Goal: Transaction & Acquisition: Purchase product/service

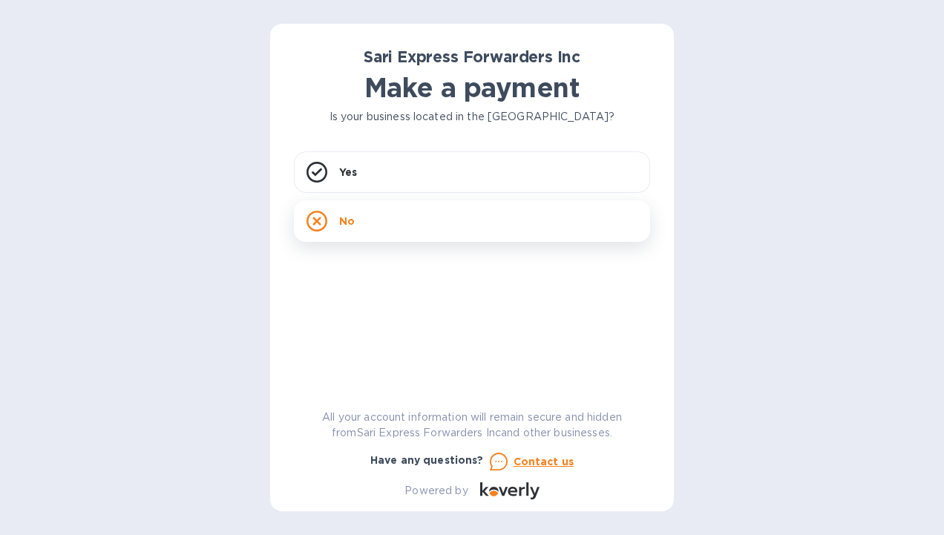
click at [469, 221] on div "No" at bounding box center [472, 221] width 356 height 42
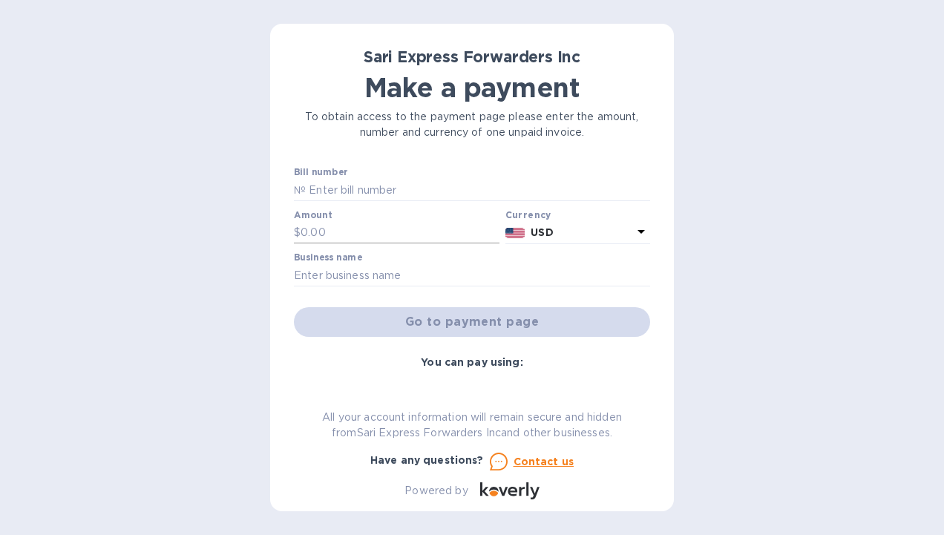
click at [446, 239] on input "text" at bounding box center [400, 233] width 199 height 22
click at [419, 230] on input "text" at bounding box center [400, 233] width 199 height 22
type input "886.97"
click at [520, 269] on input "text" at bounding box center [472, 275] width 356 height 22
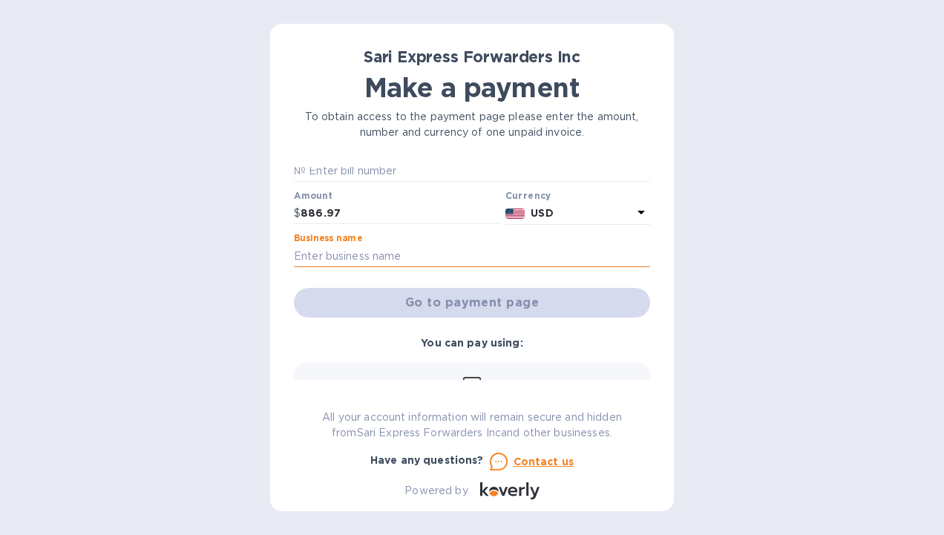
scroll to position [21, 0]
type input "Milwaukee Tool"
click at [520, 269] on div at bounding box center [472, 267] width 356 height 3
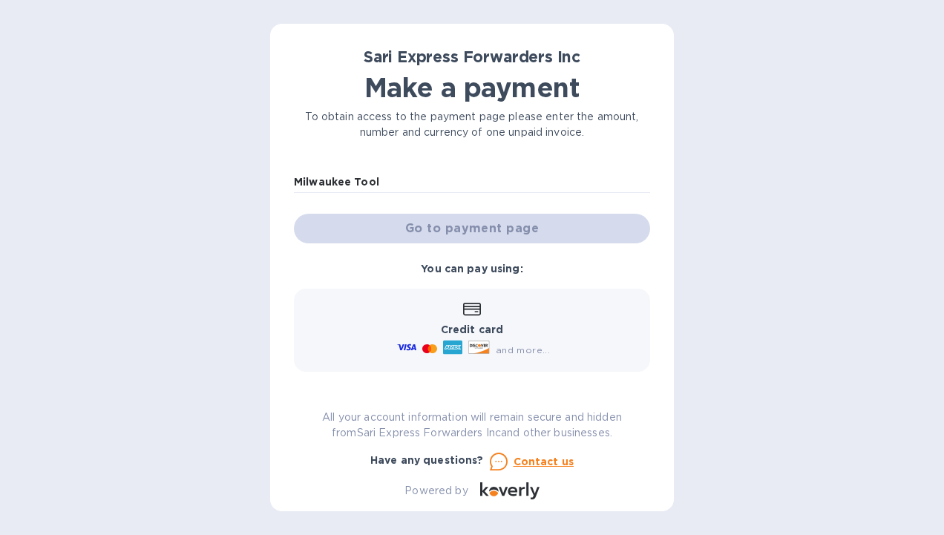
scroll to position [0, 0]
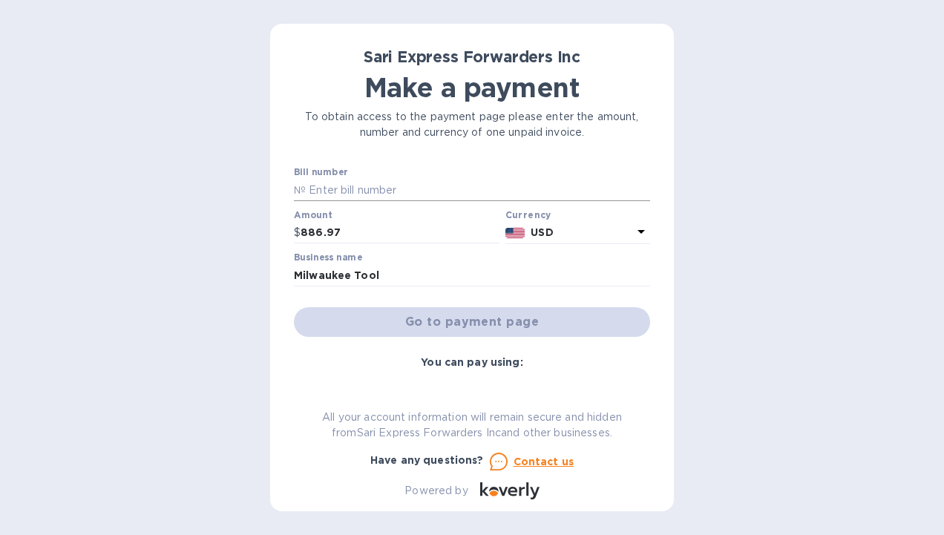
click at [442, 182] on input "text" at bounding box center [478, 190] width 344 height 22
click at [388, 200] on input "text" at bounding box center [478, 190] width 344 height 22
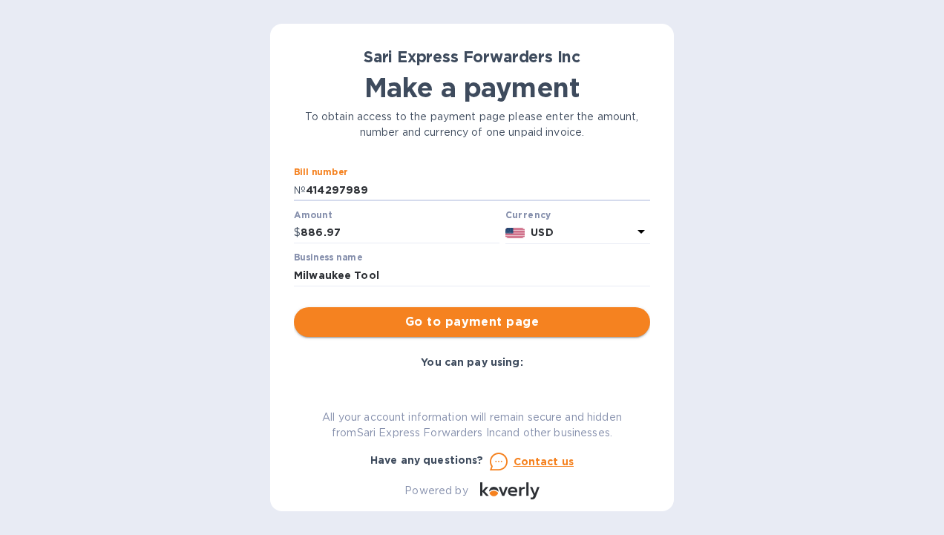
type input "414297989"
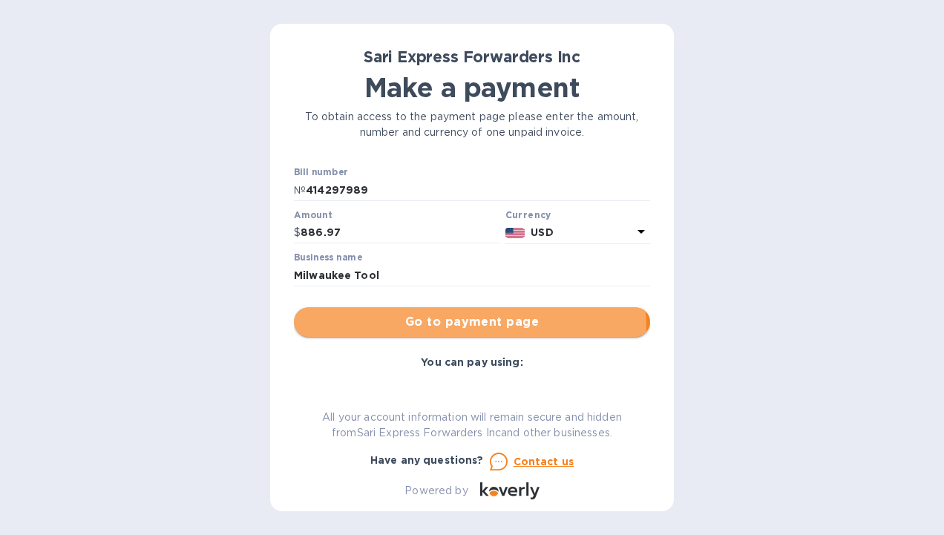
click at [394, 331] on button "Go to payment page" at bounding box center [472, 322] width 356 height 30
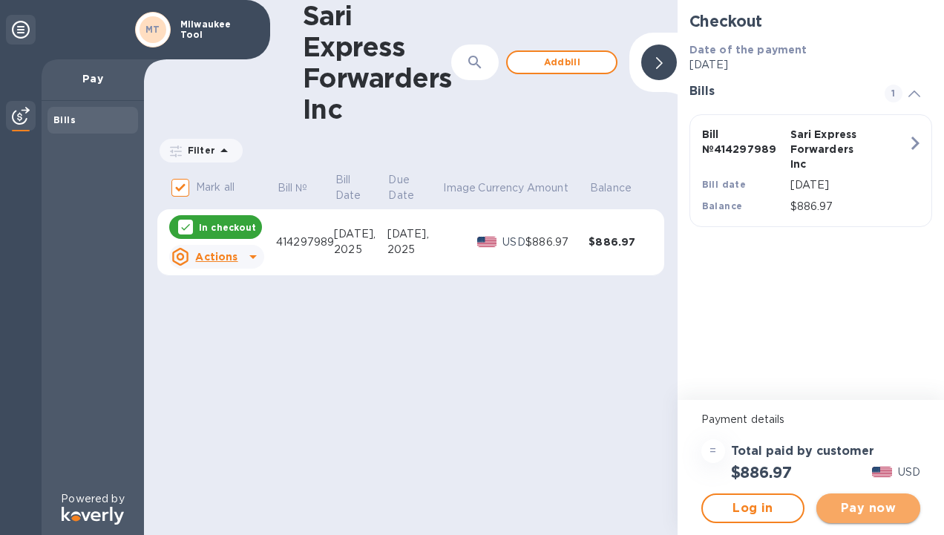
click at [840, 507] on span "Pay now" at bounding box center [868, 509] width 80 height 18
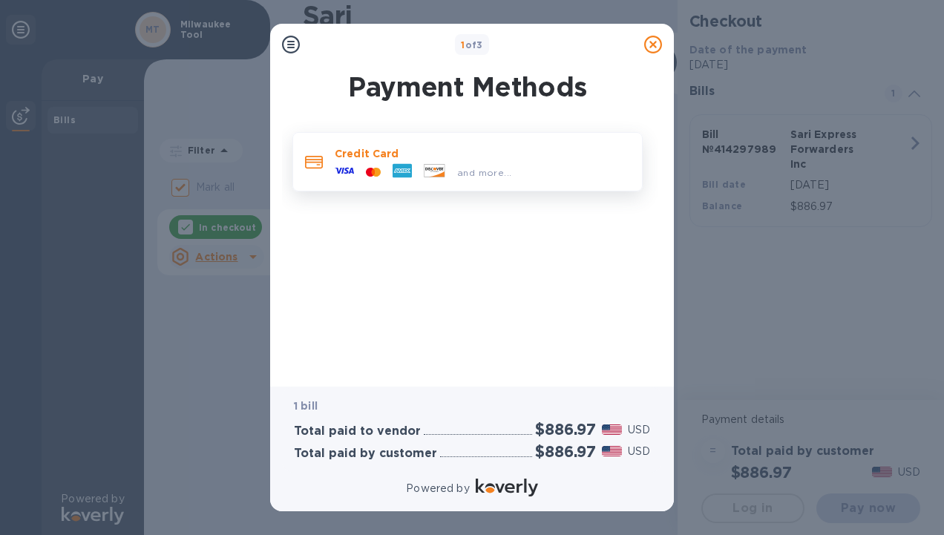
click at [338, 166] on icon at bounding box center [344, 170] width 19 height 19
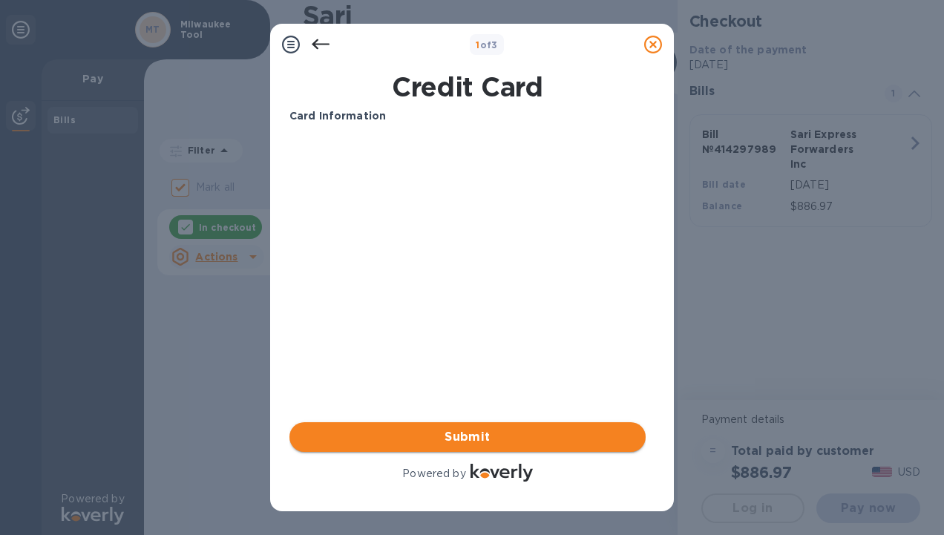
click at [368, 422] on button "Submit" at bounding box center [467, 437] width 356 height 30
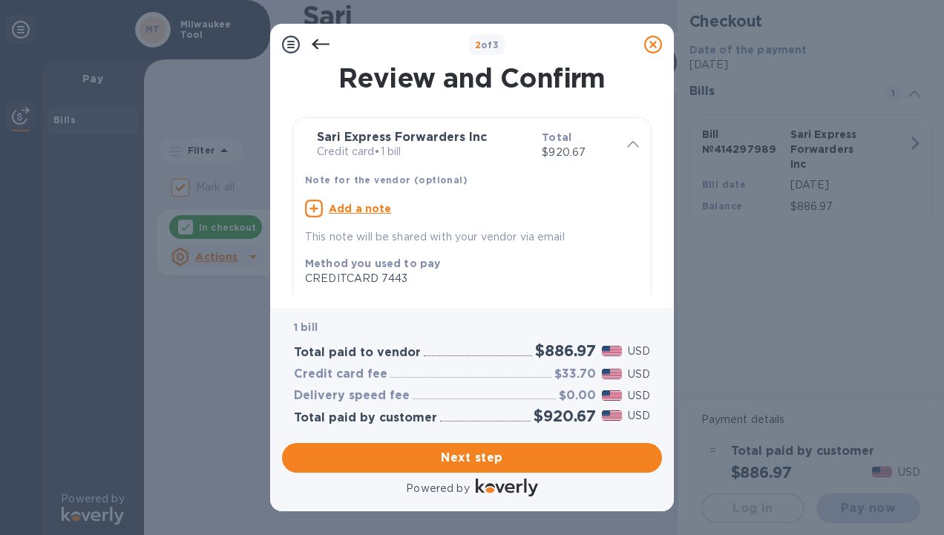
click at [289, 43] on icon at bounding box center [291, 45] width 18 height 18
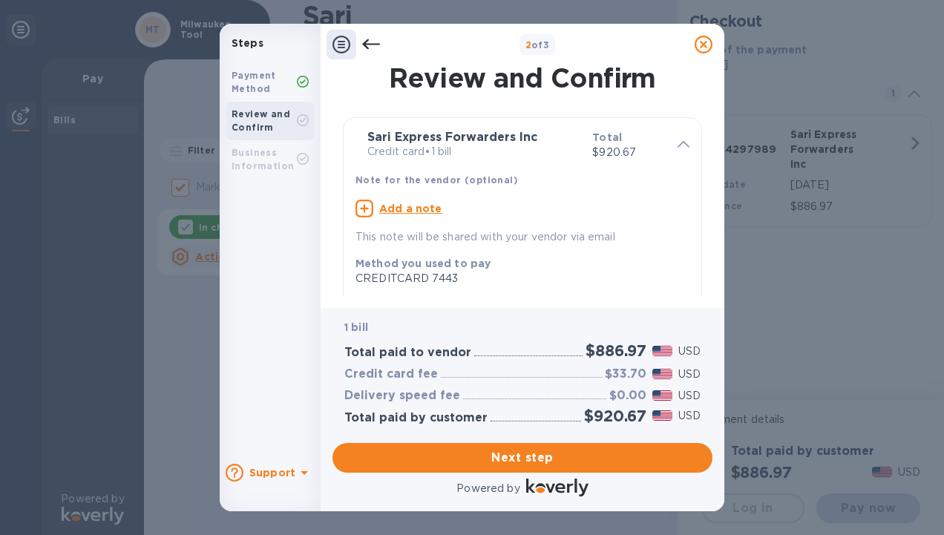
click at [367, 46] on icon at bounding box center [371, 45] width 18 height 18
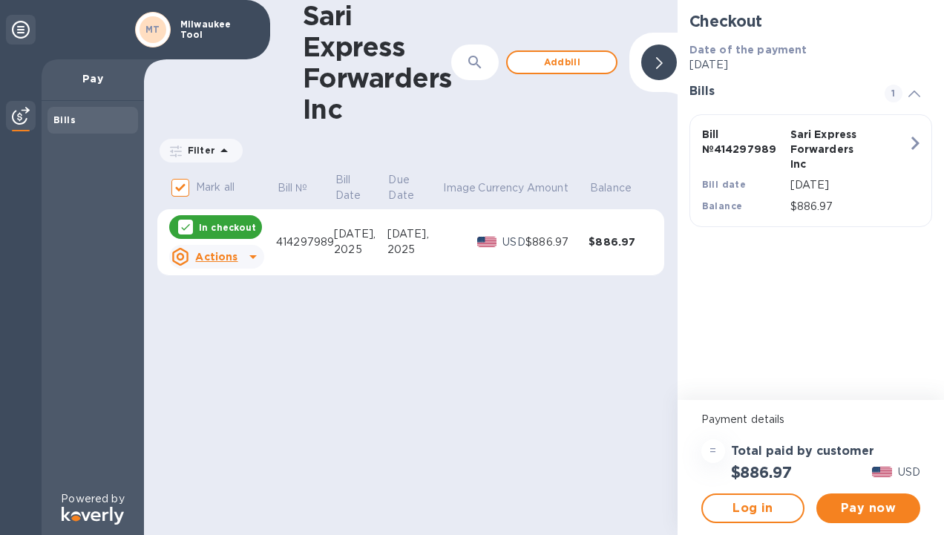
click at [252, 260] on icon at bounding box center [253, 257] width 18 height 18
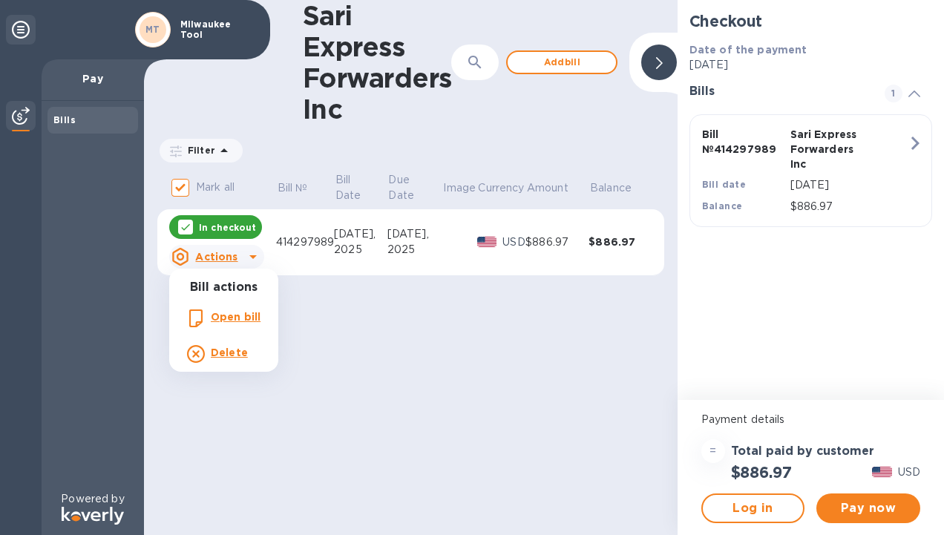
click at [252, 260] on div at bounding box center [472, 267] width 944 height 535
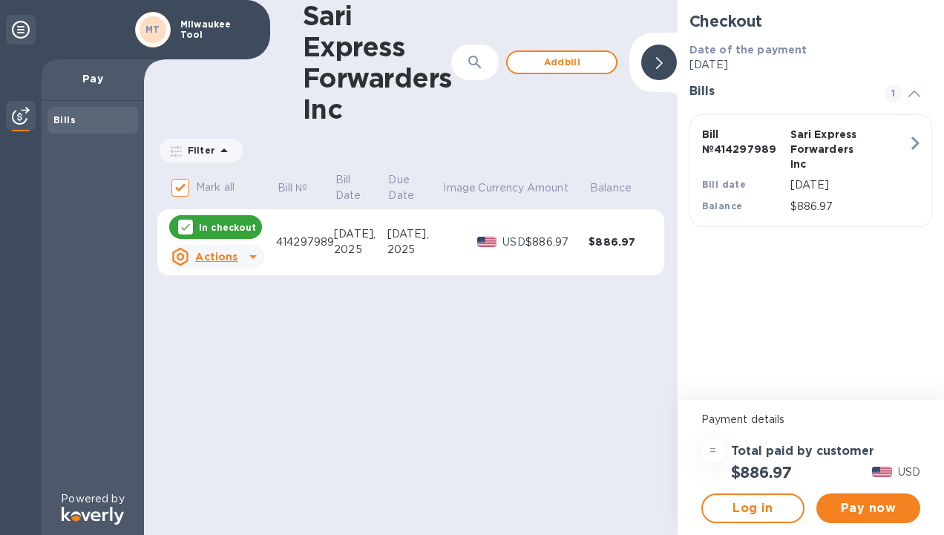
click at [252, 260] on icon at bounding box center [253, 257] width 18 height 18
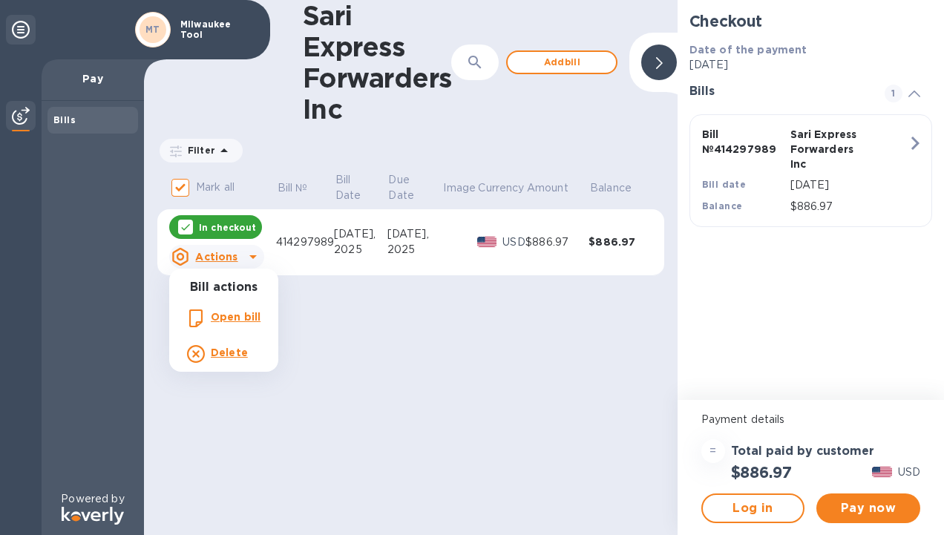
click at [232, 365] on li "Delete" at bounding box center [223, 354] width 109 height 36
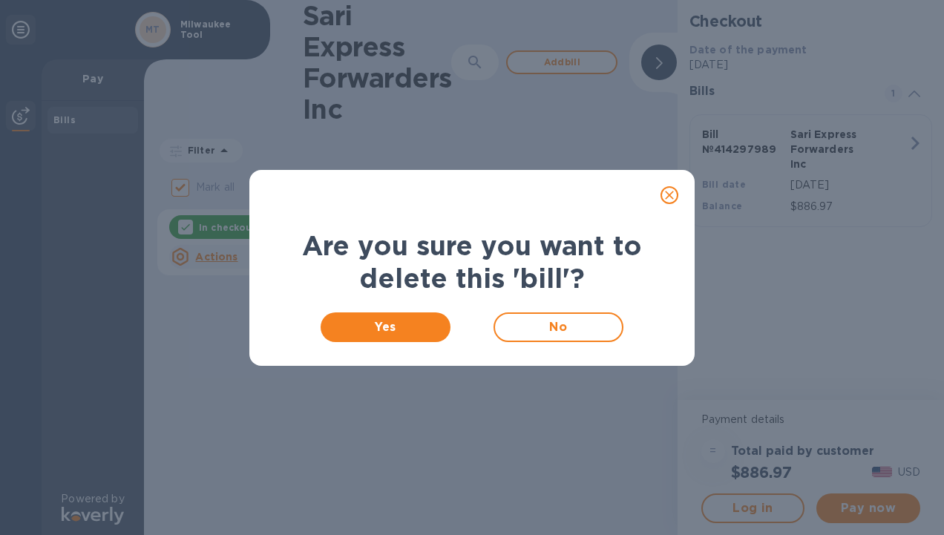
drag, startPoint x: 558, startPoint y: 327, endPoint x: 409, endPoint y: 304, distance: 150.8
click at [409, 304] on div "Yes No" at bounding box center [472, 328] width 407 height 48
click at [390, 338] on button "Yes" at bounding box center [386, 327] width 130 height 30
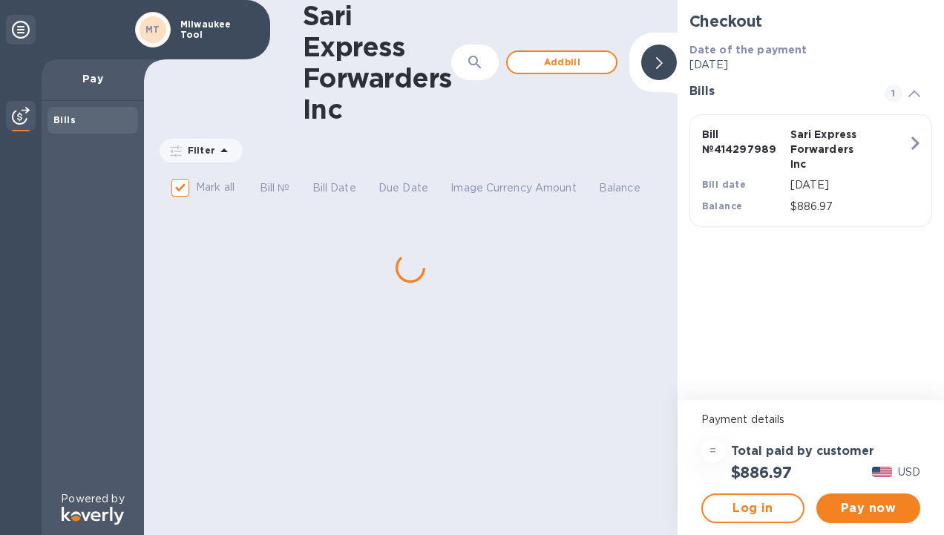
checkbox input "false"
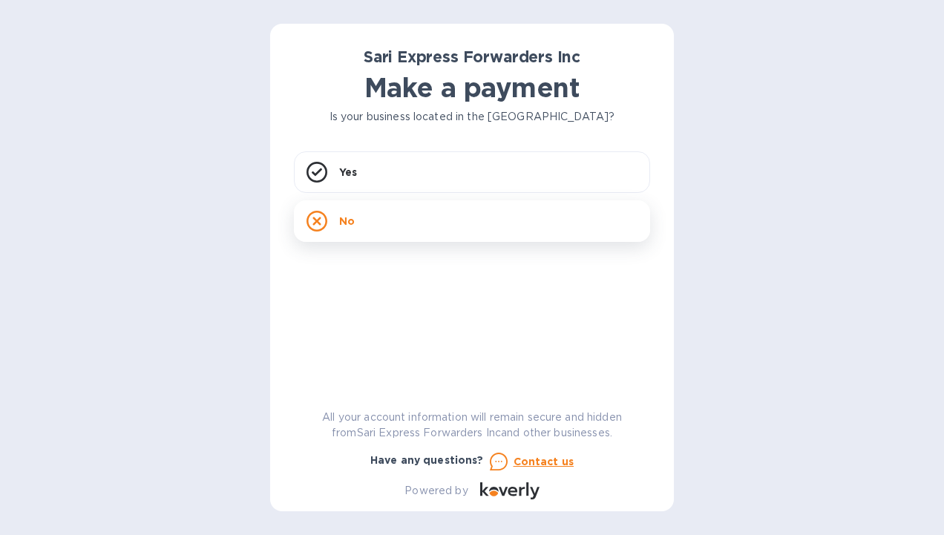
click at [382, 208] on div "No" at bounding box center [472, 221] width 356 height 42
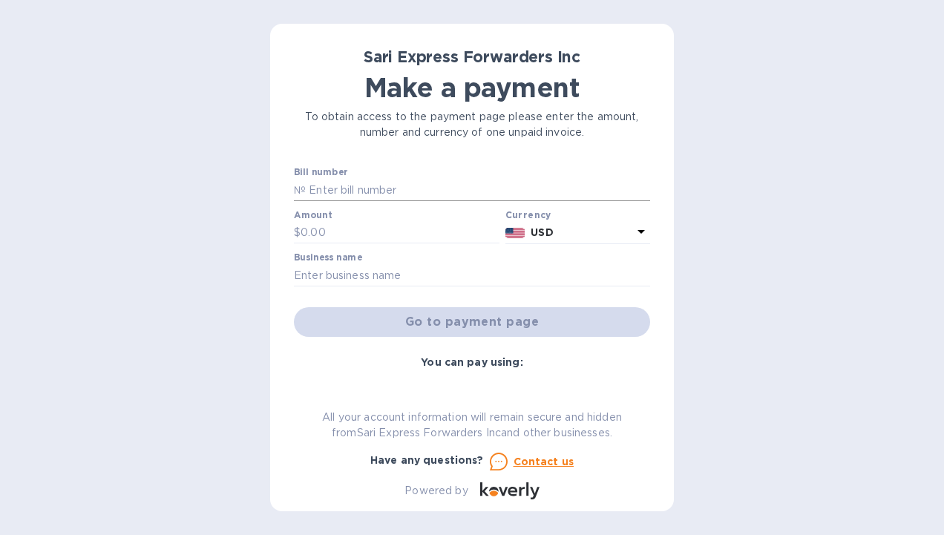
click at [398, 198] on input "text" at bounding box center [478, 190] width 344 height 22
type input "414297989"
type input "895"
click at [541, 287] on input "text" at bounding box center [472, 275] width 356 height 22
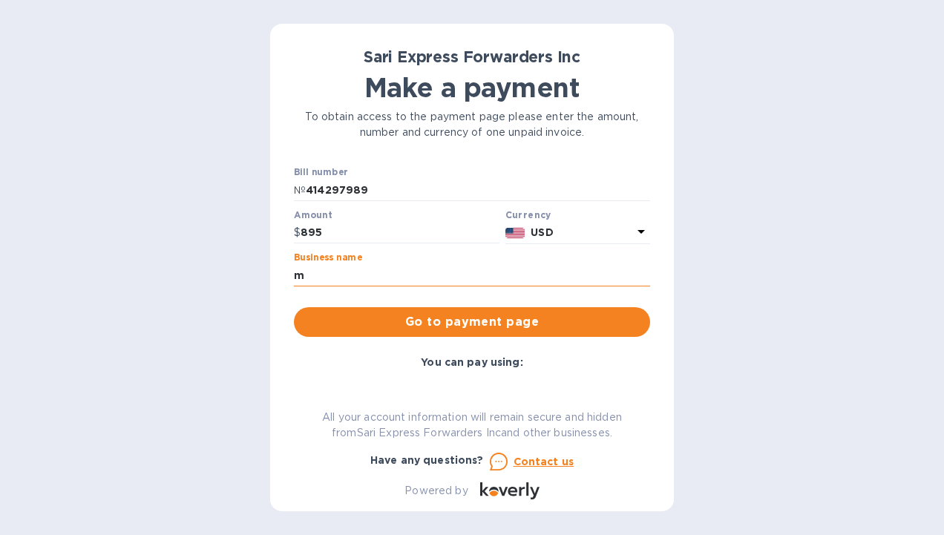
type input "Milwaukee Tool"
click at [491, 343] on div "Bill number № 414297989 Amount $ 895 Currency USD Business name Milwaukee Tool …" at bounding box center [472, 252] width 374 height 188
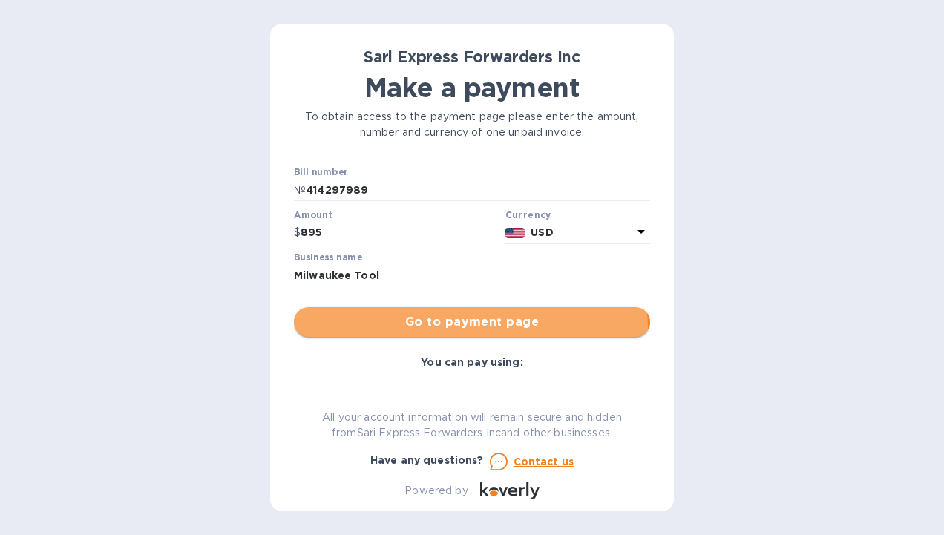
click at [470, 330] on span "Go to payment page" at bounding box center [472, 322] width 333 height 18
